Goal: Task Accomplishment & Management: Use online tool/utility

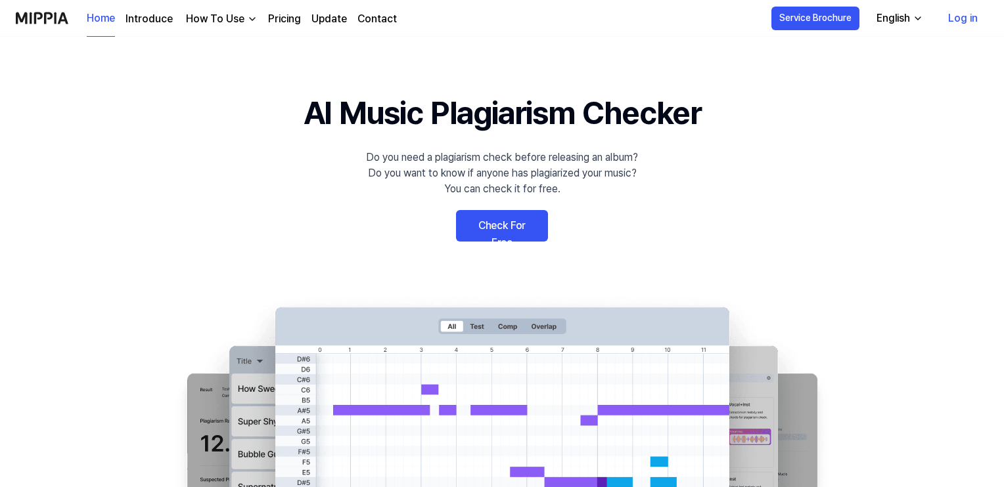
click at [506, 218] on link "Check For Free" at bounding box center [502, 226] width 92 height 32
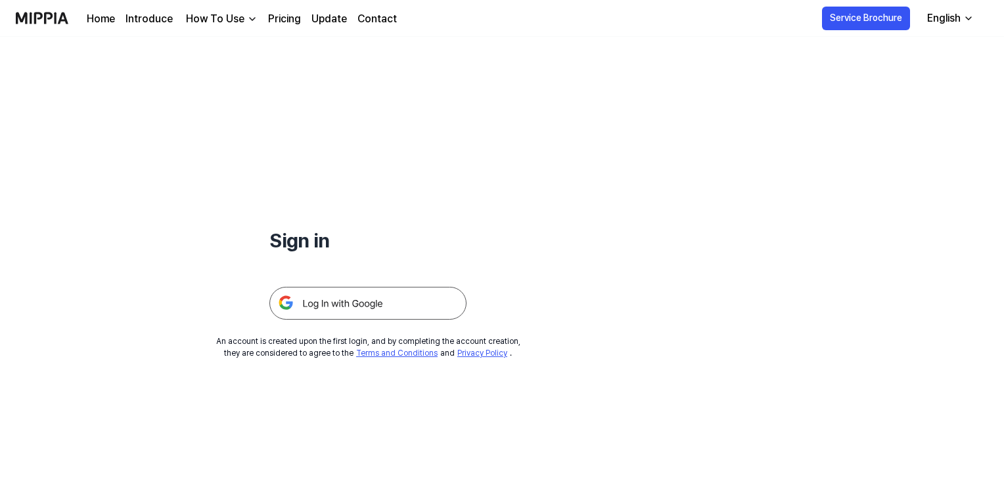
click at [384, 299] on img at bounding box center [367, 303] width 197 height 33
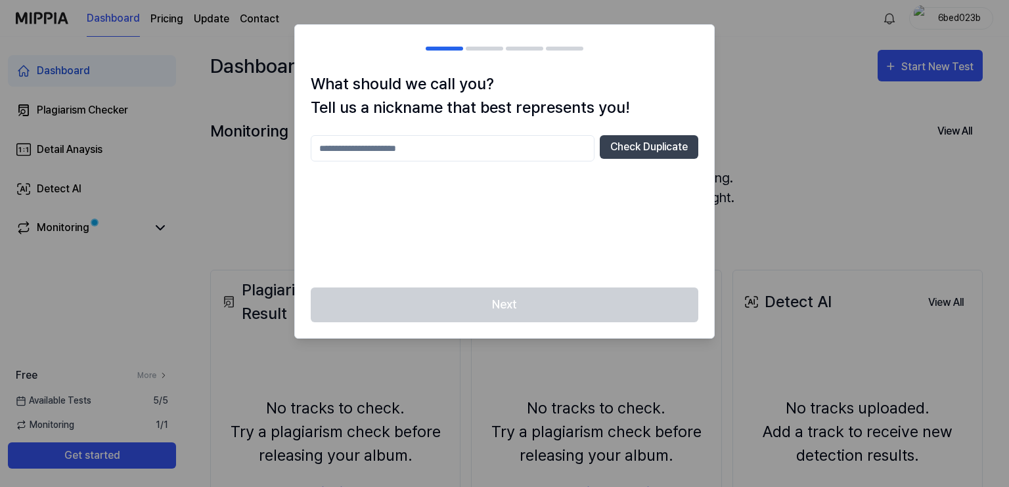
click at [377, 156] on input "text" at bounding box center [453, 148] width 284 height 26
type input "******"
drag, startPoint x: 647, startPoint y: 160, endPoint x: 648, endPoint y: 154, distance: 6.7
click at [647, 159] on div "****** Check Duplicate" at bounding box center [504, 148] width 387 height 26
click at [648, 154] on button "Check Duplicate" at bounding box center [649, 147] width 99 height 24
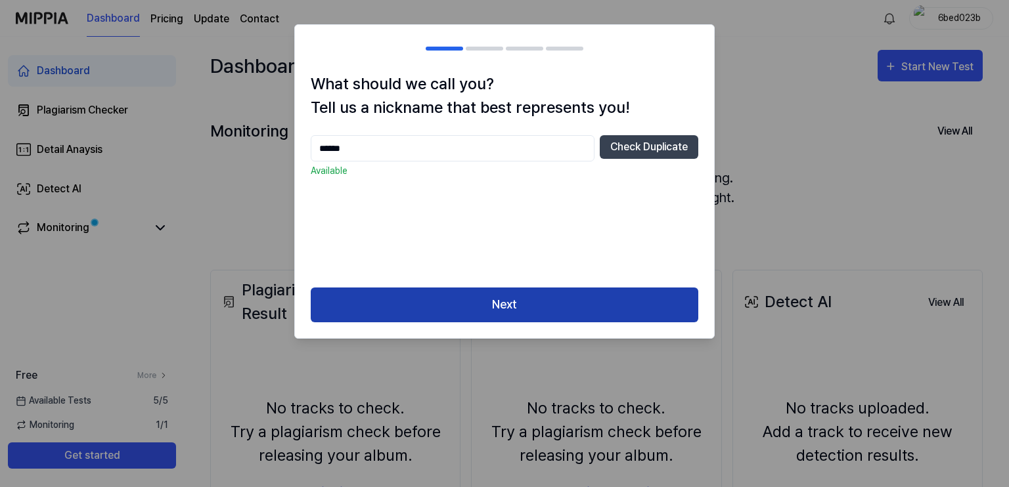
click at [522, 298] on button "Next" at bounding box center [504, 305] width 387 height 35
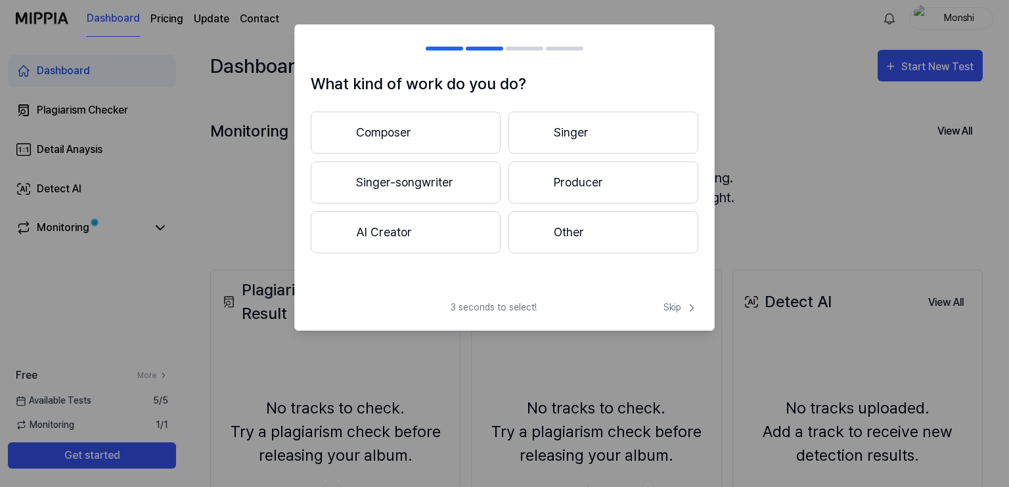
click at [536, 175] on div at bounding box center [535, 183] width 16 height 16
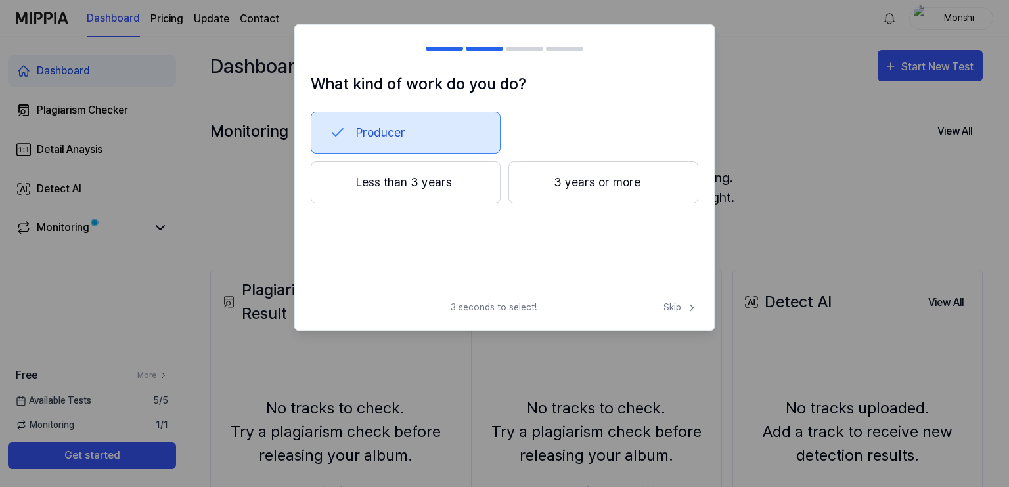
click at [454, 177] on button "Less than 3 years" at bounding box center [406, 183] width 190 height 42
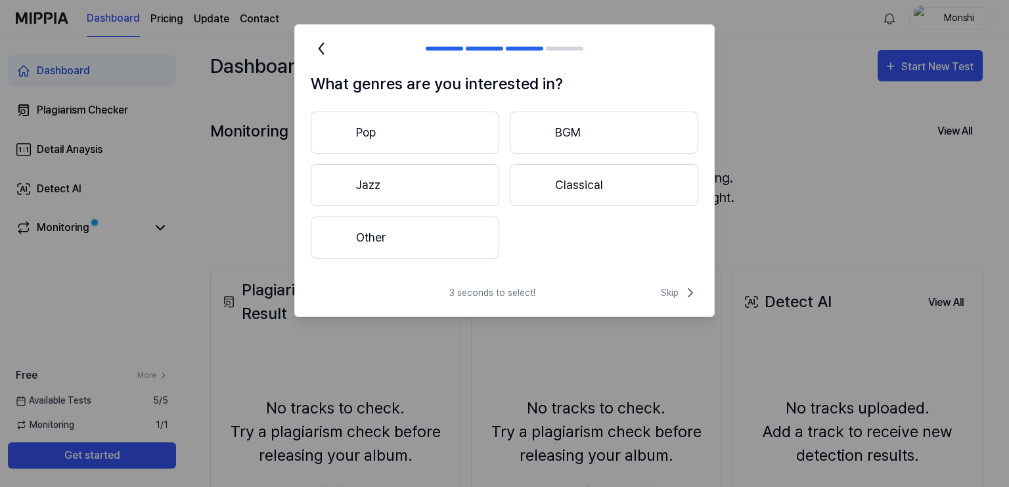
click at [457, 137] on button "Pop" at bounding box center [405, 133] width 188 height 42
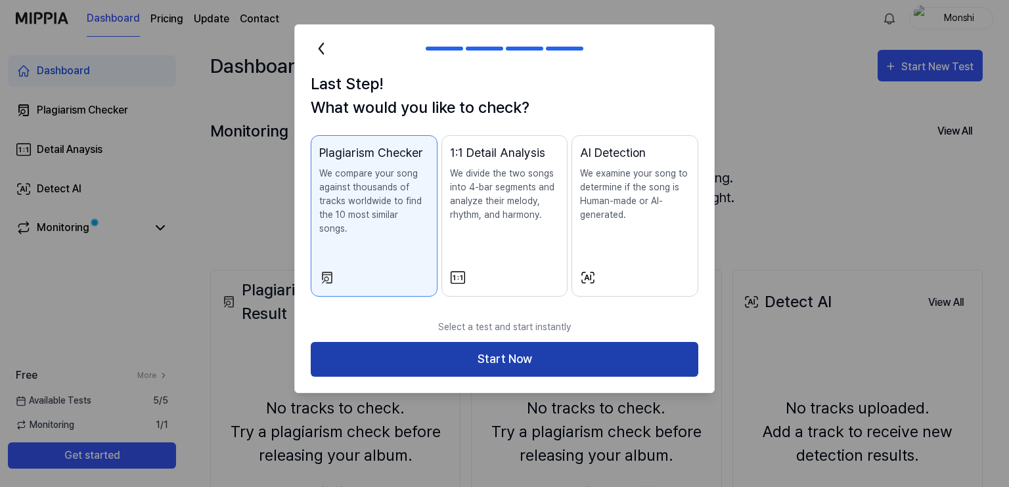
click at [523, 353] on button "Start Now" at bounding box center [504, 359] width 387 height 35
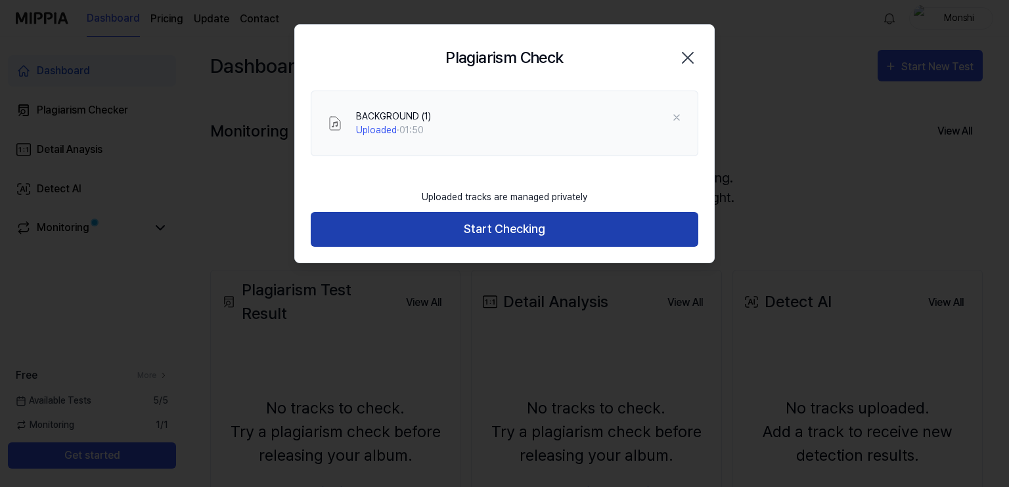
click at [607, 221] on button "Start Checking" at bounding box center [504, 229] width 387 height 35
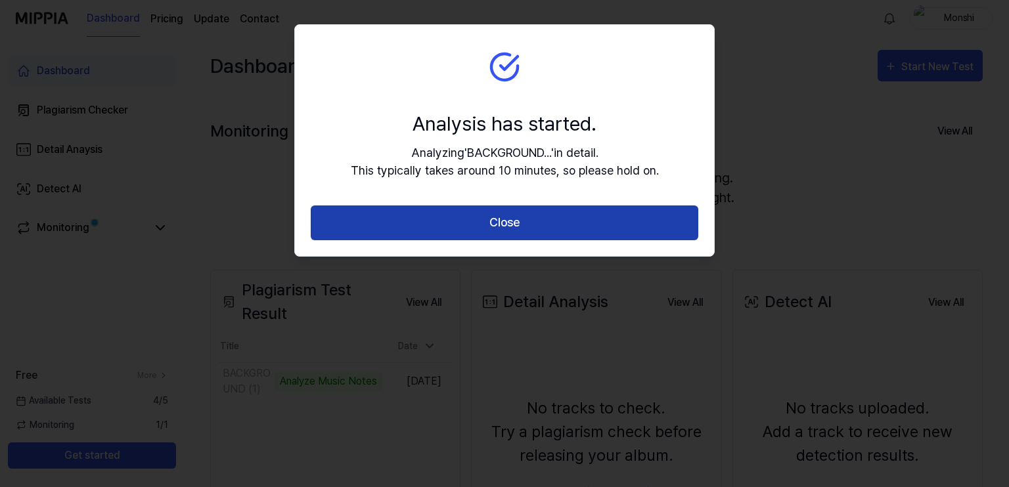
click at [531, 215] on button "Close" at bounding box center [504, 223] width 387 height 35
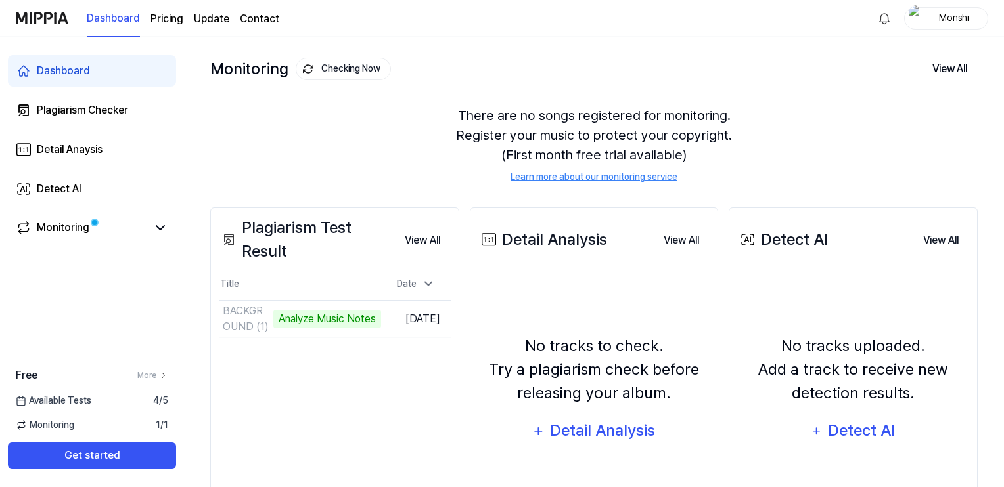
scroll to position [66, 0]
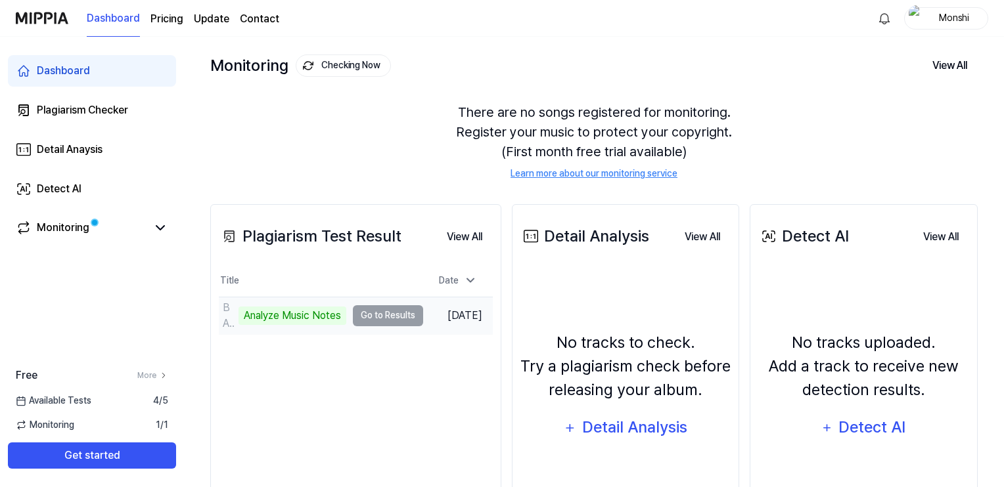
click at [385, 321] on td "BACKGROUND (1) Analyze Music Notes Go to Results" at bounding box center [321, 316] width 204 height 37
click at [376, 314] on td "BACKGROUND (1) Analyze Music Notes Go to Results" at bounding box center [321, 316] width 204 height 37
click at [290, 313] on div "Analyze Music Notes" at bounding box center [292, 316] width 108 height 18
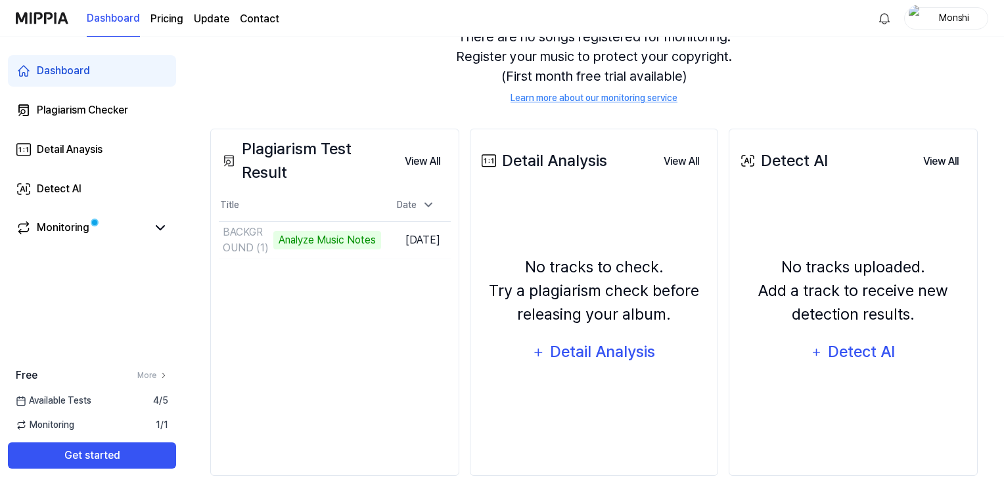
scroll to position [156, 0]
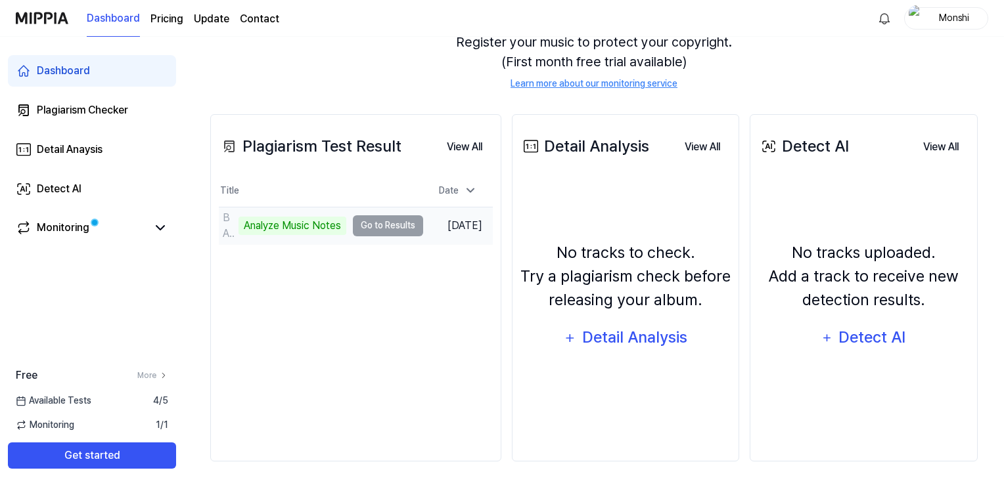
click at [407, 225] on td "BACKGROUND (1) Analyze Music Notes Go to Results" at bounding box center [321, 226] width 204 height 37
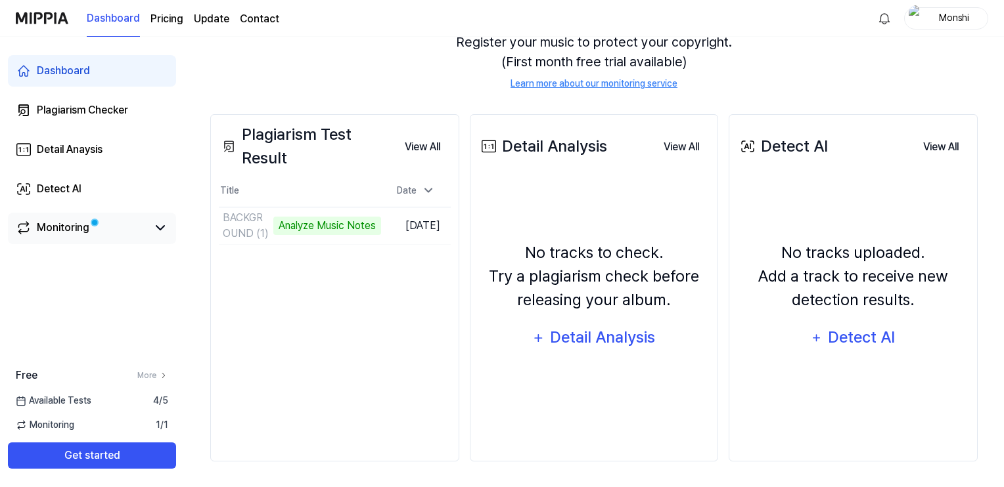
click at [99, 225] on link "Monitoring" at bounding box center [81, 228] width 131 height 16
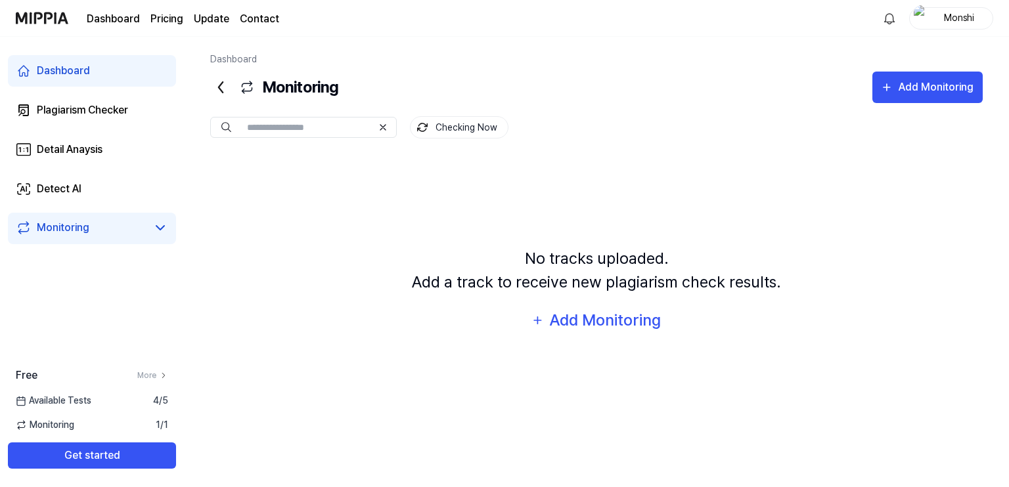
click at [95, 76] on link "Dashboard" at bounding box center [92, 71] width 168 height 32
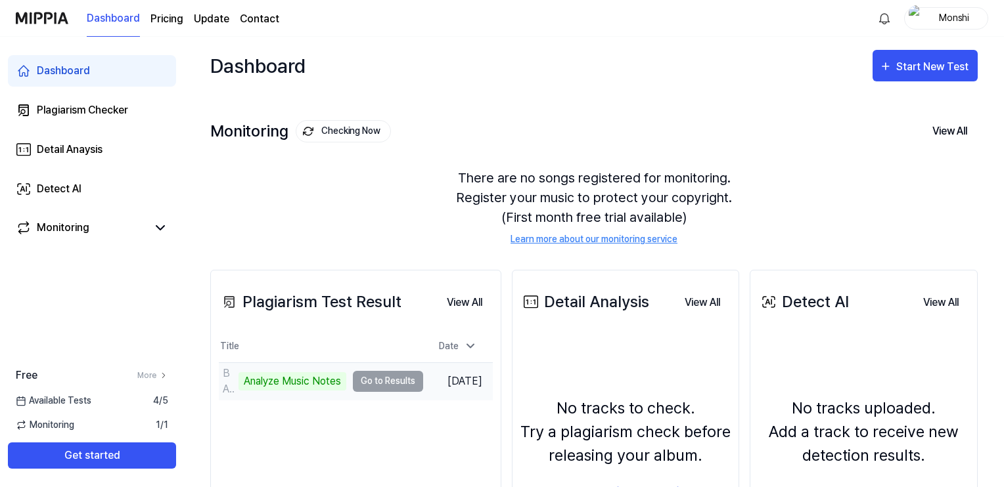
click at [407, 378] on td "BACKGROUND (1) Analyze Music Notes Go to Results" at bounding box center [321, 381] width 204 height 37
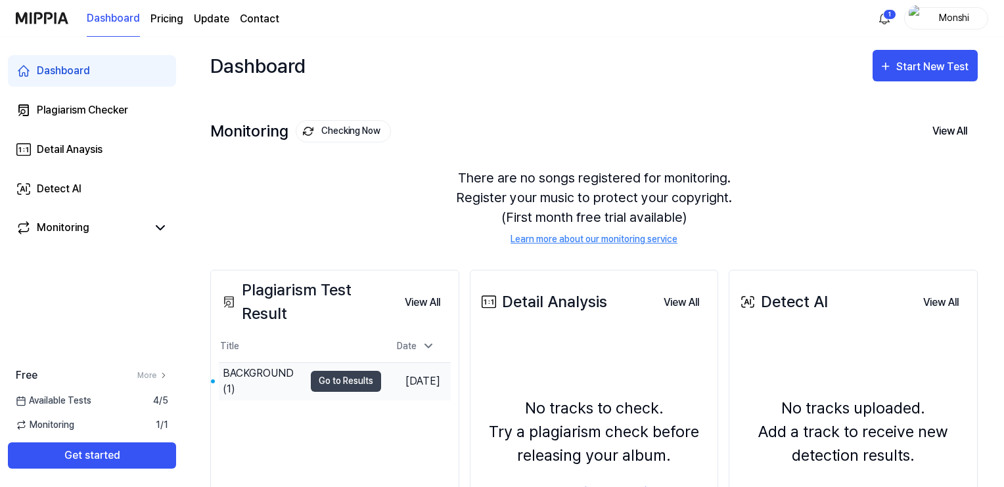
click at [278, 372] on div "BACKGROUND (1)" at bounding box center [263, 382] width 81 height 32
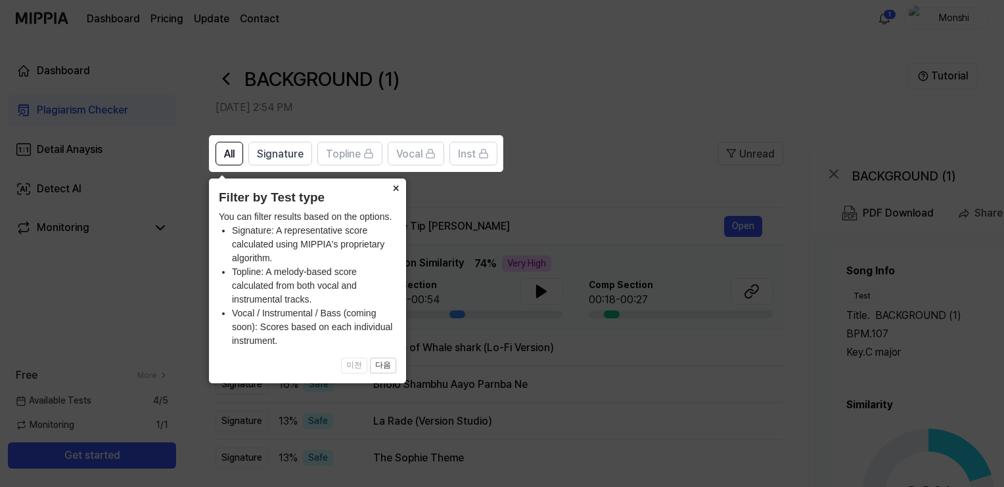
click at [395, 196] on button "×" at bounding box center [395, 188] width 21 height 18
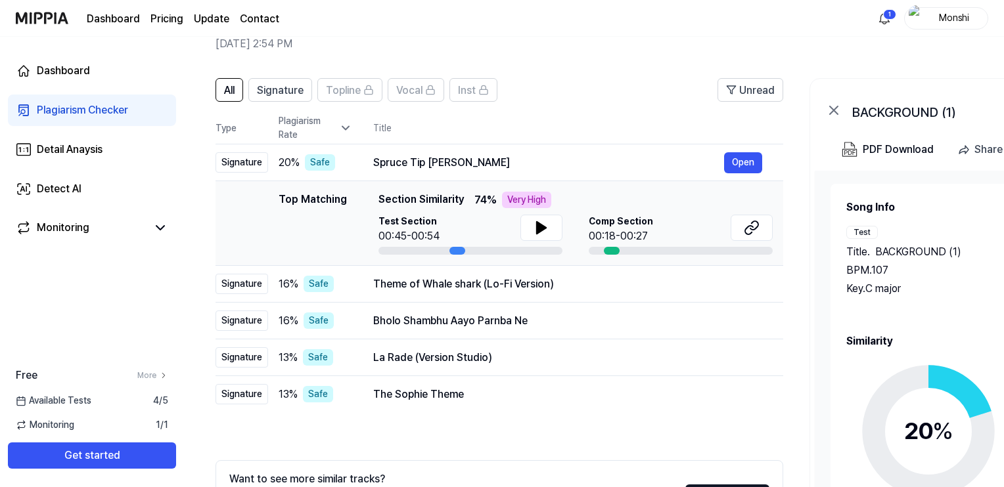
scroll to position [66, 0]
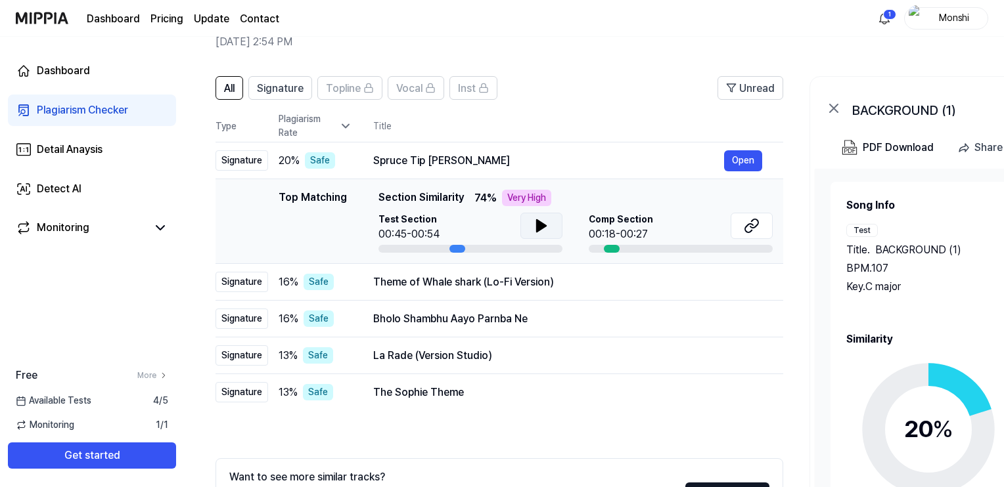
click at [541, 227] on icon at bounding box center [541, 226] width 9 height 12
click at [542, 227] on icon at bounding box center [543, 226] width 3 height 11
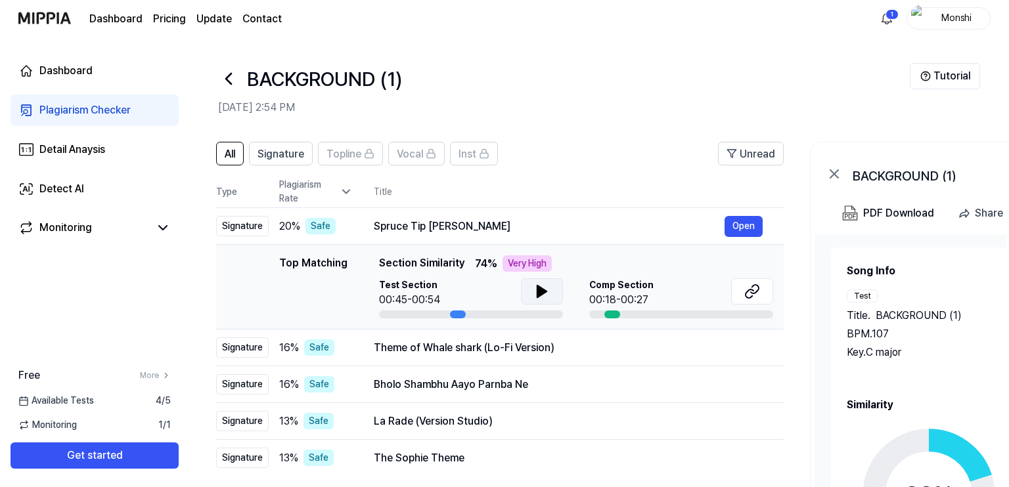
scroll to position [0, 12]
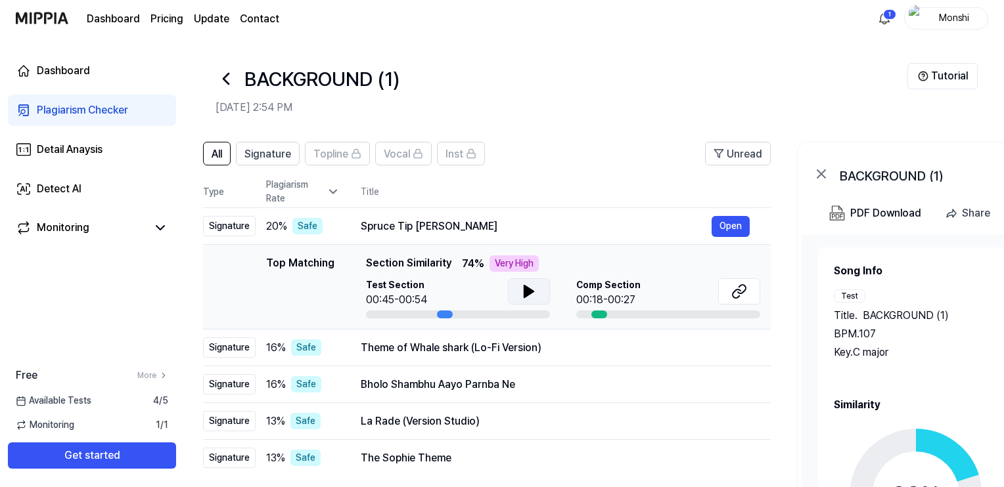
drag, startPoint x: 457, startPoint y: 317, endPoint x: 445, endPoint y: 316, distance: 12.5
click at [445, 316] on div at bounding box center [445, 315] width 16 height 8
click at [597, 298] on div "00:18-00:27" at bounding box center [608, 300] width 64 height 16
click at [738, 232] on button "Open" at bounding box center [730, 226] width 38 height 21
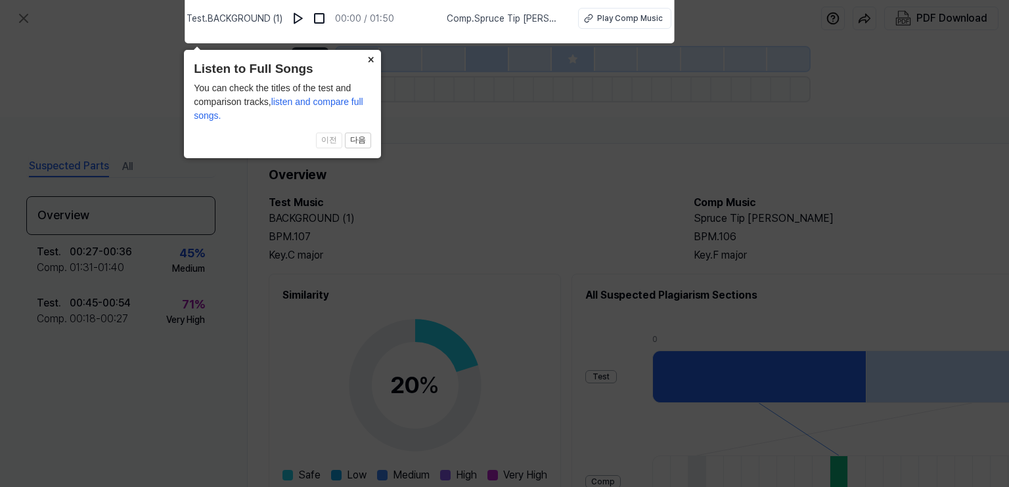
click at [363, 65] on button "×" at bounding box center [370, 59] width 21 height 18
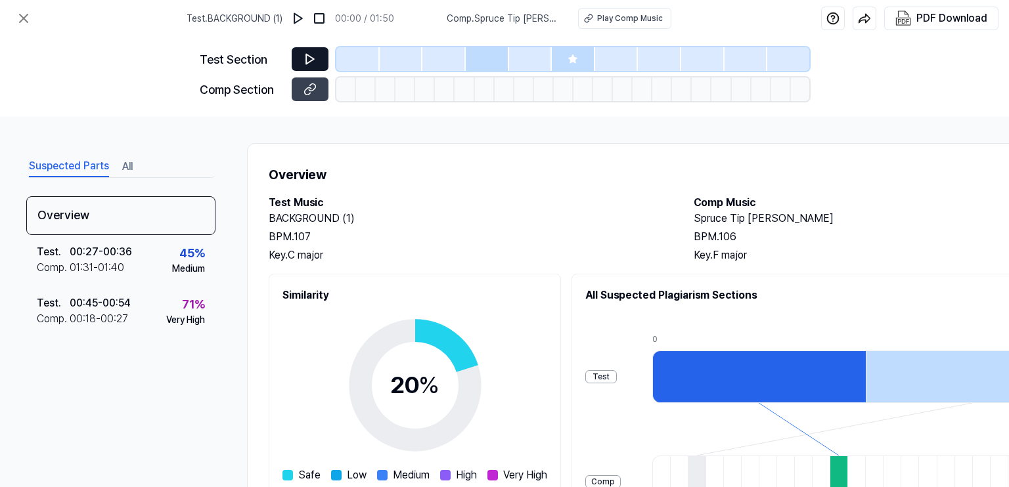
click at [311, 58] on icon at bounding box center [309, 59] width 13 height 13
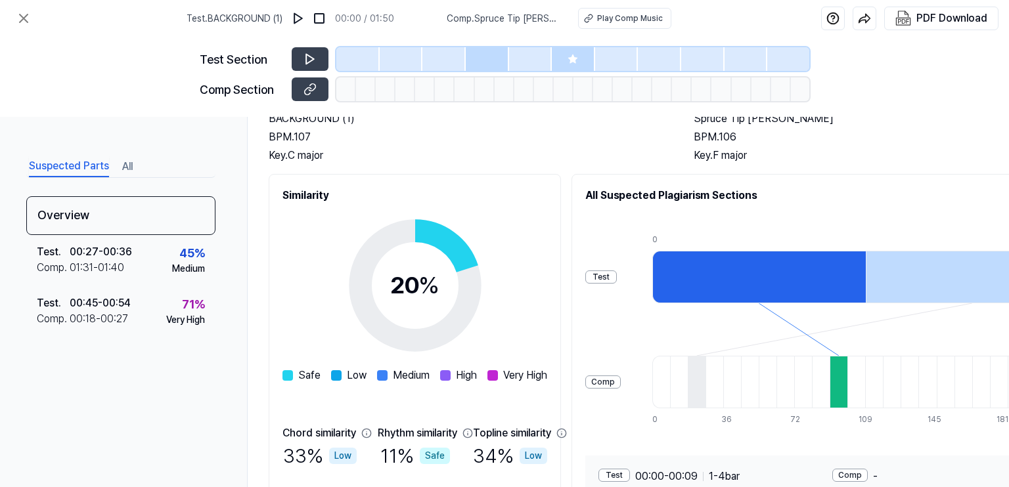
scroll to position [66, 0]
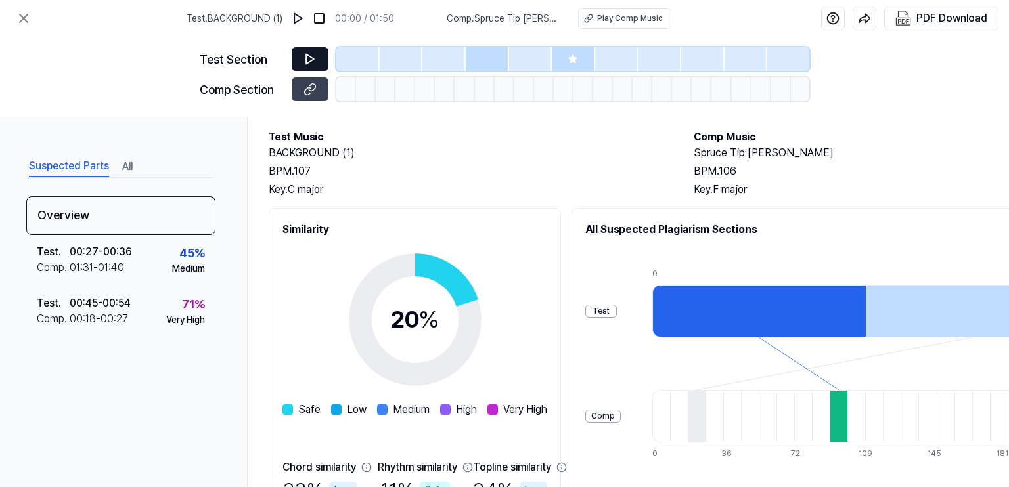
click at [306, 57] on icon at bounding box center [310, 60] width 8 height 10
click at [301, 16] on img at bounding box center [298, 18] width 13 height 13
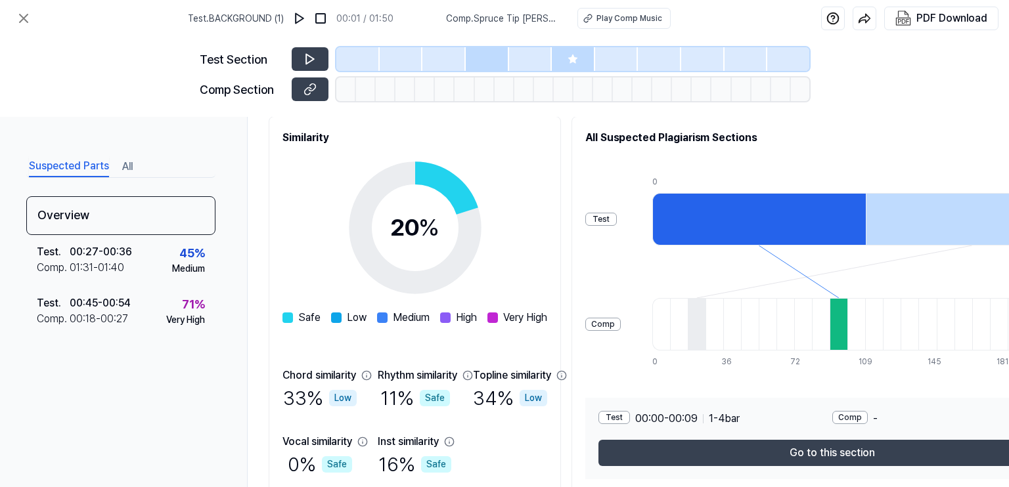
scroll to position [215, 0]
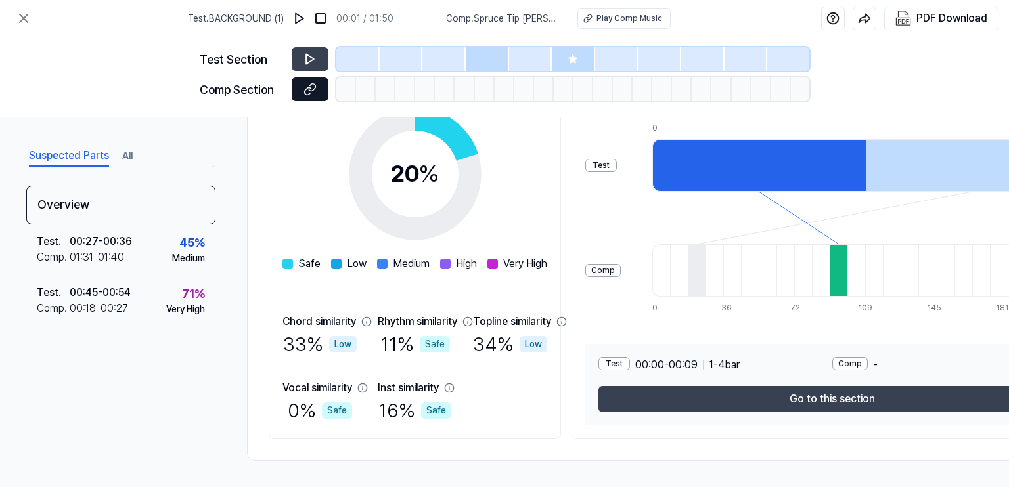
click at [317, 93] on button at bounding box center [310, 89] width 37 height 24
click at [307, 62] on icon at bounding box center [310, 60] width 8 height 10
click at [302, 64] on button at bounding box center [310, 59] width 37 height 24
click at [318, 62] on button at bounding box center [310, 59] width 37 height 24
click at [305, 22] on img at bounding box center [299, 18] width 13 height 13
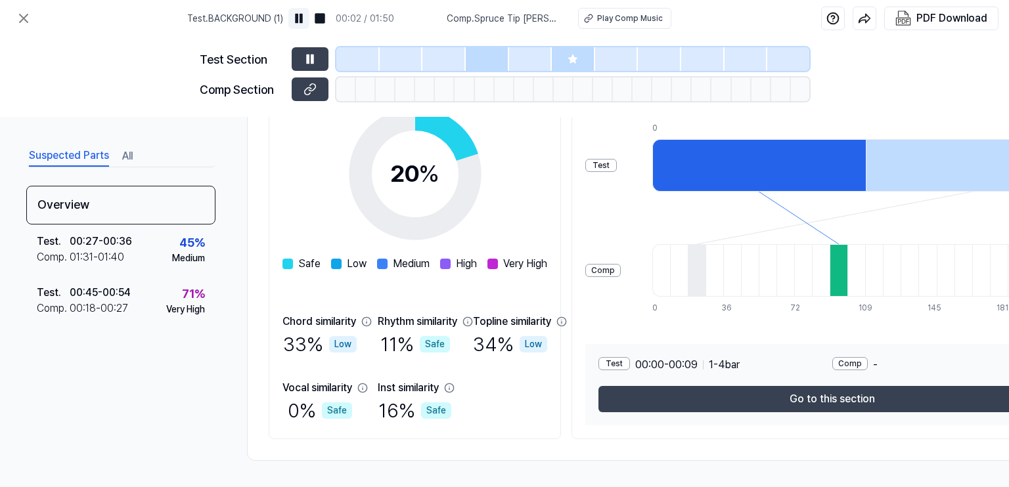
click at [305, 22] on img at bounding box center [298, 18] width 13 height 13
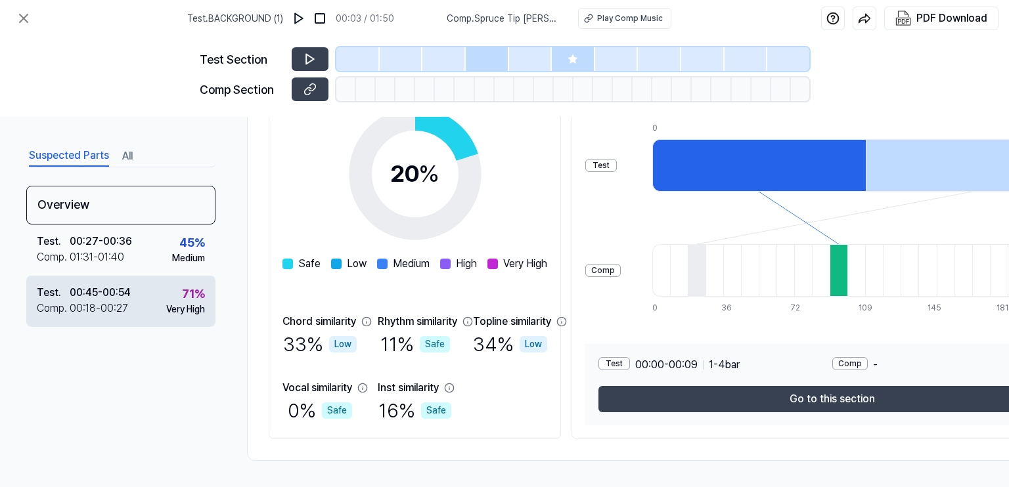
click at [162, 315] on div "Test . 00:45 - 00:54 Comp . 00:18 - 00:27 71 % Very High" at bounding box center [120, 301] width 189 height 51
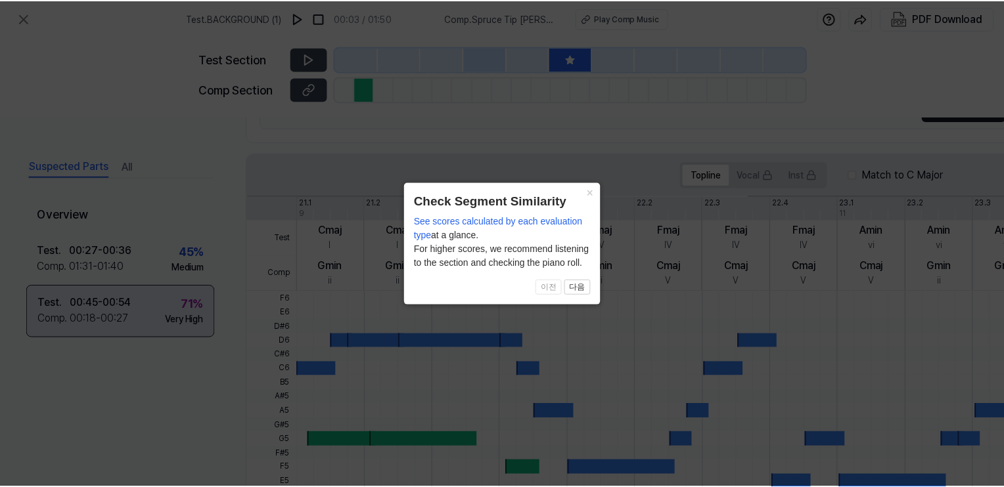
scroll to position [418, 0]
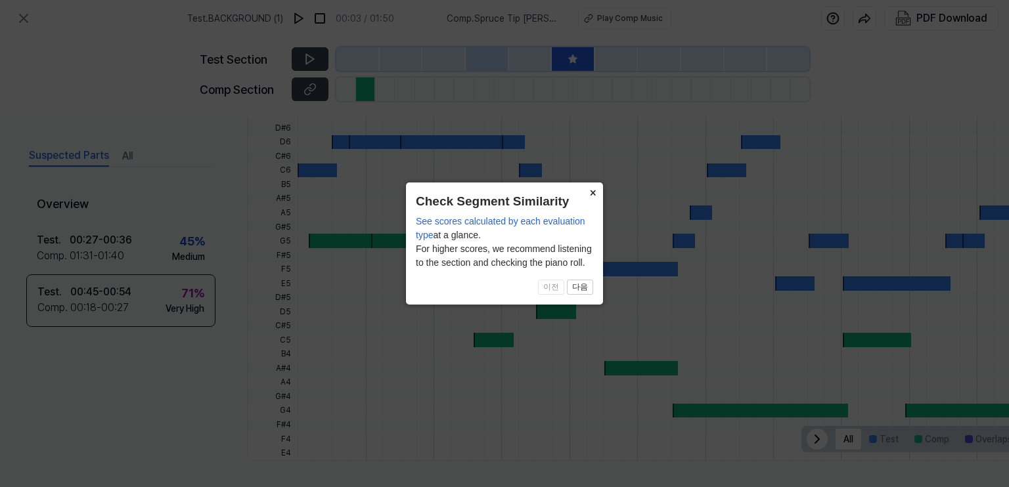
click at [588, 188] on button "×" at bounding box center [592, 192] width 21 height 18
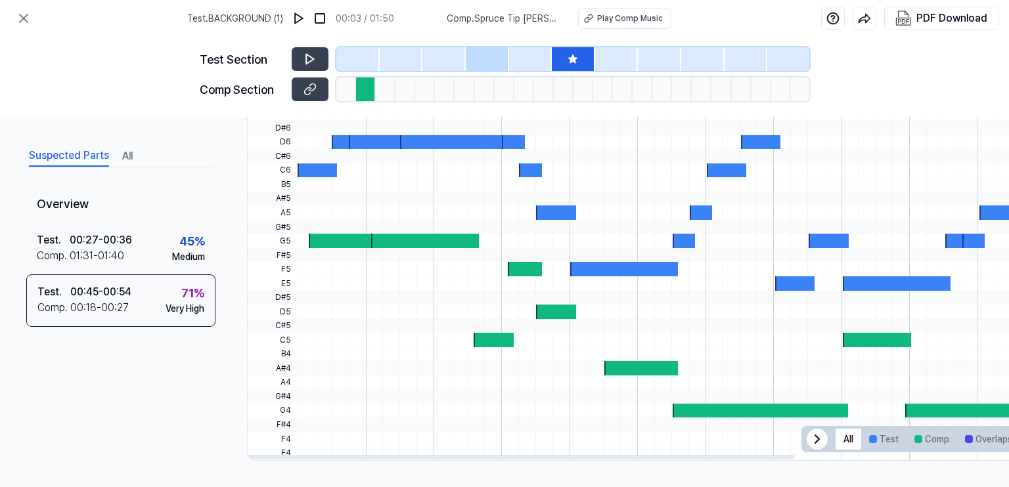
click at [607, 271] on div at bounding box center [624, 269] width 108 height 14
click at [20, 20] on icon at bounding box center [24, 19] width 16 height 16
